Goal: Task Accomplishment & Management: Complete application form

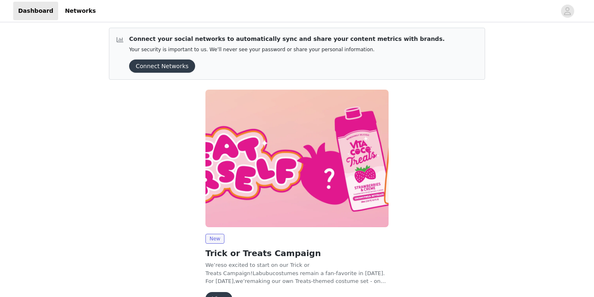
scroll to position [52, 0]
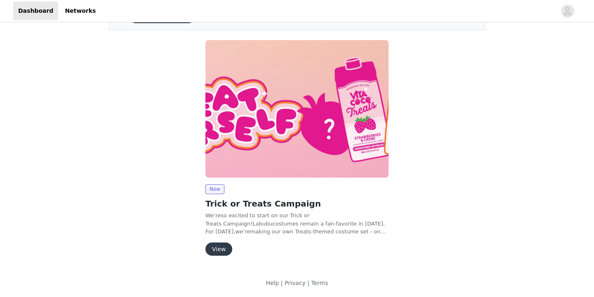
click at [220, 248] on button "View" at bounding box center [219, 248] width 27 height 13
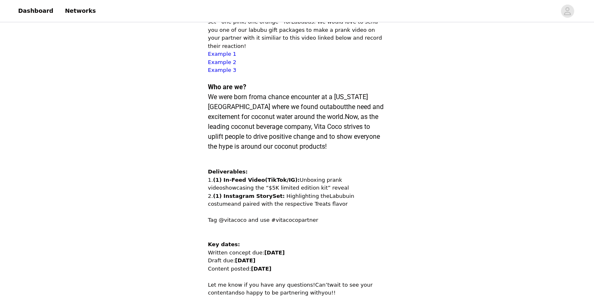
scroll to position [283, 0]
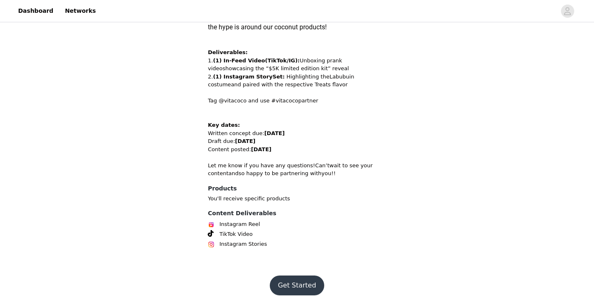
click at [300, 277] on button "Get Started" at bounding box center [297, 285] width 55 height 20
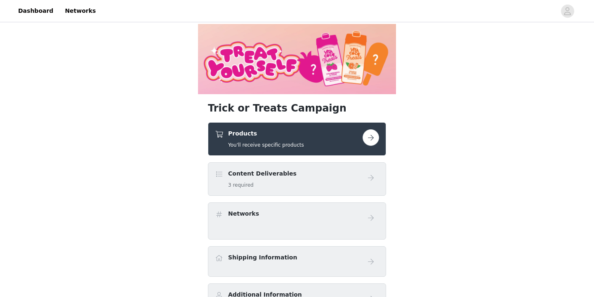
click at [374, 139] on button "button" at bounding box center [371, 137] width 17 height 17
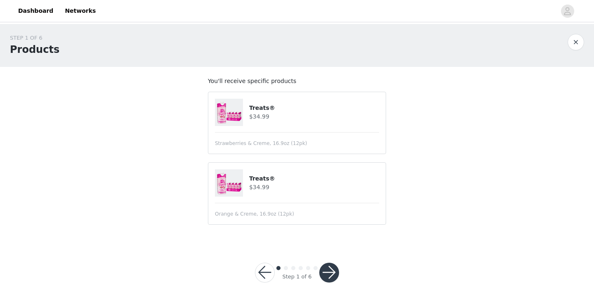
click at [262, 188] on h4 "$34.99" at bounding box center [314, 187] width 130 height 9
click at [332, 271] on button "button" at bounding box center [330, 273] width 20 height 20
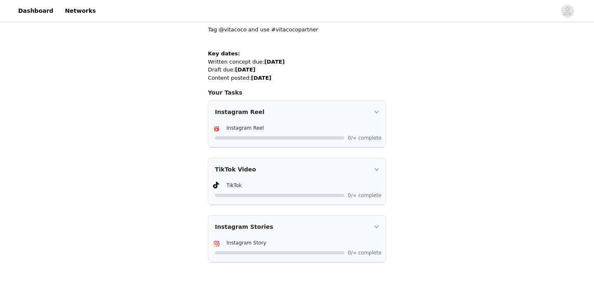
scroll to position [251, 0]
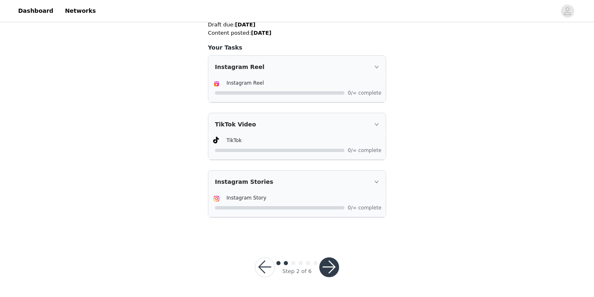
click at [332, 265] on button "button" at bounding box center [330, 267] width 20 height 20
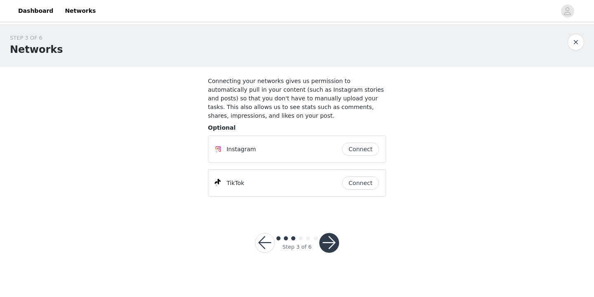
click at [324, 243] on button "button" at bounding box center [330, 243] width 20 height 20
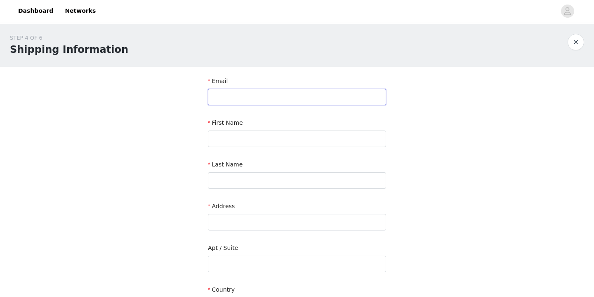
click at [297, 96] on input "text" at bounding box center [297, 97] width 178 height 17
type input "[EMAIL_ADDRESS][DOMAIN_NAME]"
type input "[PERSON_NAME]"
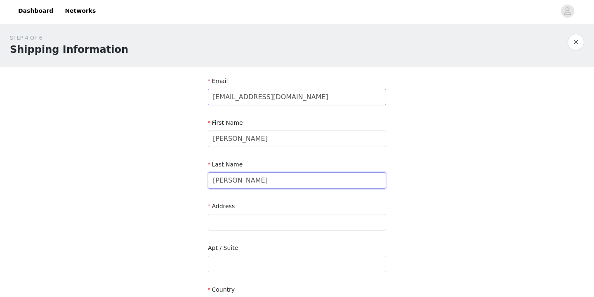
type input "[PERSON_NAME]"
type input "[STREET_ADDRESS][PERSON_NAME]"
type input "Unit 1B"
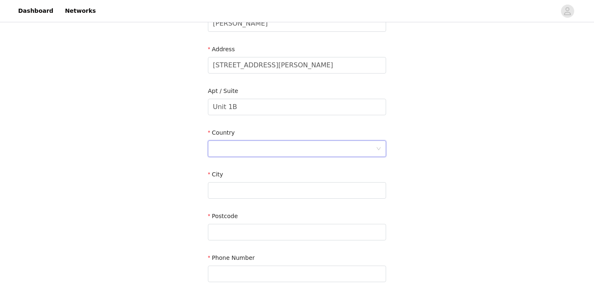
click at [326, 153] on div at bounding box center [294, 149] width 163 height 16
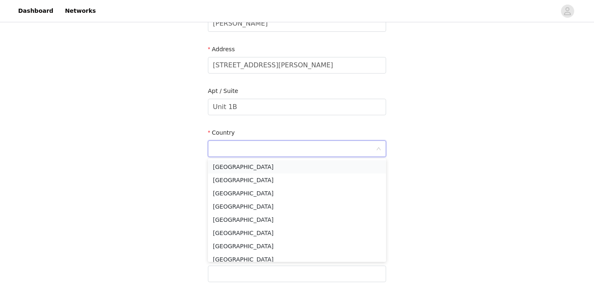
click at [303, 166] on li "[GEOGRAPHIC_DATA]" at bounding box center [297, 166] width 178 height 13
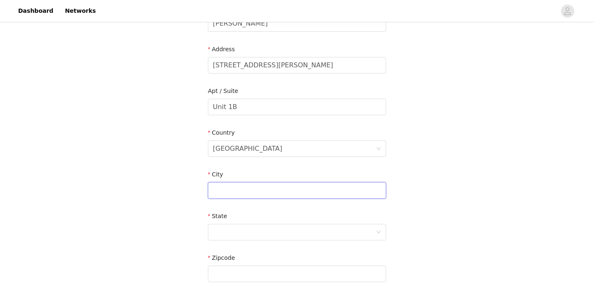
click at [287, 188] on input "text" at bounding box center [297, 190] width 178 height 17
type input "[GEOGRAPHIC_DATA]"
click at [268, 234] on div at bounding box center [294, 232] width 163 height 16
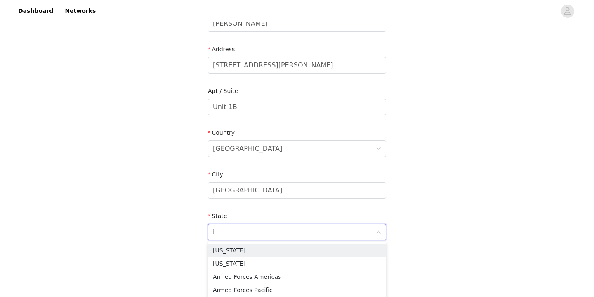
type input "il"
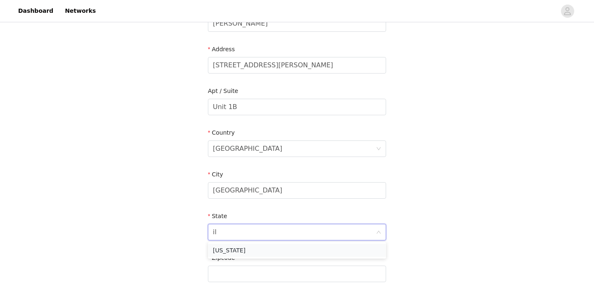
click at [258, 250] on li "[US_STATE]" at bounding box center [297, 250] width 178 height 13
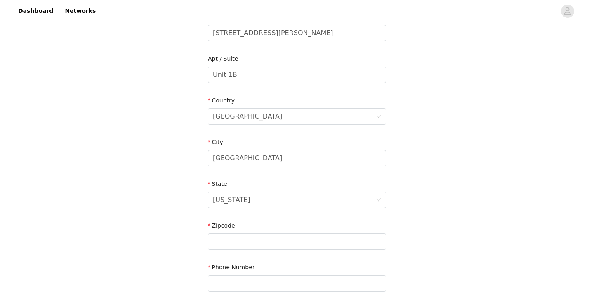
scroll to position [192, 0]
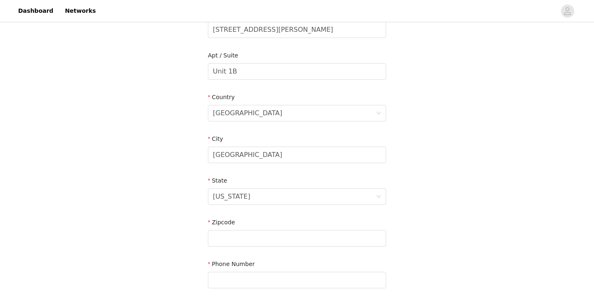
click at [267, 225] on div "Zipcode" at bounding box center [297, 224] width 178 height 12
click at [267, 243] on input "text" at bounding box center [297, 238] width 178 height 17
type input "60614"
type input "3238414084"
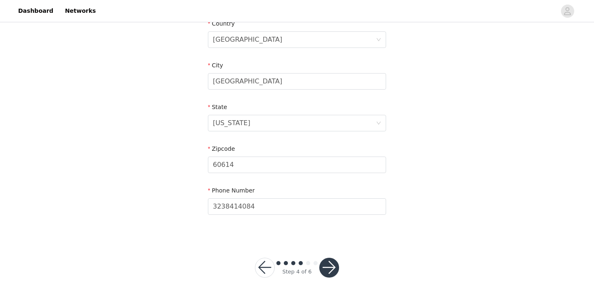
click at [327, 258] on button "button" at bounding box center [330, 268] width 20 height 20
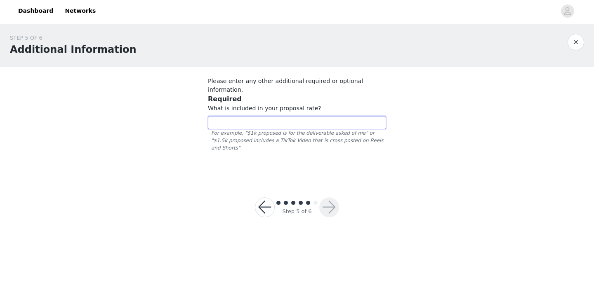
click at [315, 116] on input "text" at bounding box center [297, 122] width 178 height 13
type input "Per our conversation $9,000 for 1 Syndicated Post (TT+IG)"
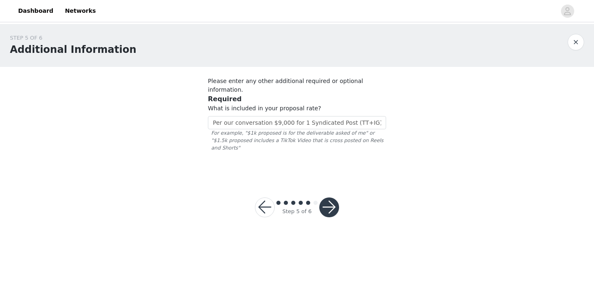
click at [335, 197] on div at bounding box center [330, 207] width 20 height 20
click at [333, 199] on button "button" at bounding box center [330, 207] width 20 height 20
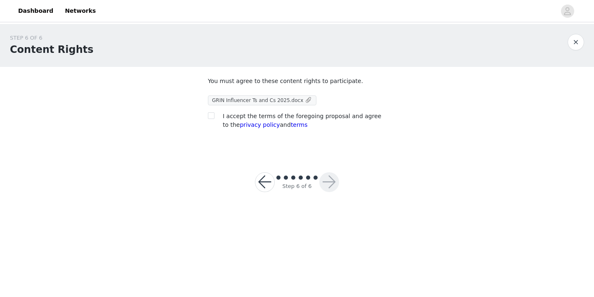
click at [255, 103] on span "GRIN Influencer Ts and Cs 2025.docx" at bounding box center [257, 100] width 91 height 6
